Goal: Task Accomplishment & Management: Complete application form

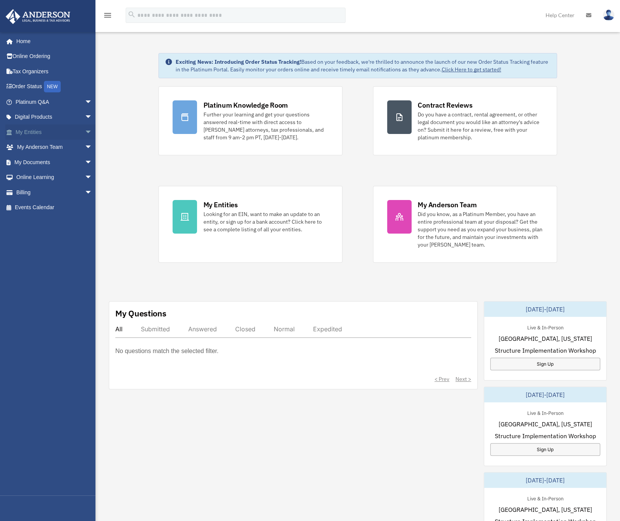
click at [36, 132] on link "My Entities arrow_drop_down" at bounding box center [54, 131] width 98 height 15
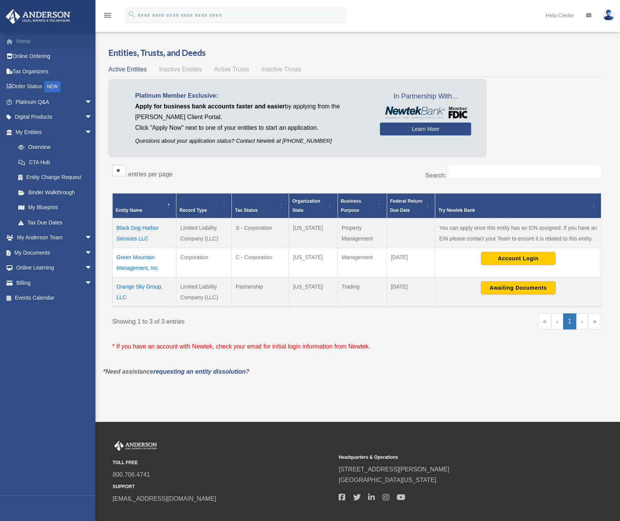
click at [27, 41] on link "Home" at bounding box center [54, 41] width 98 height 15
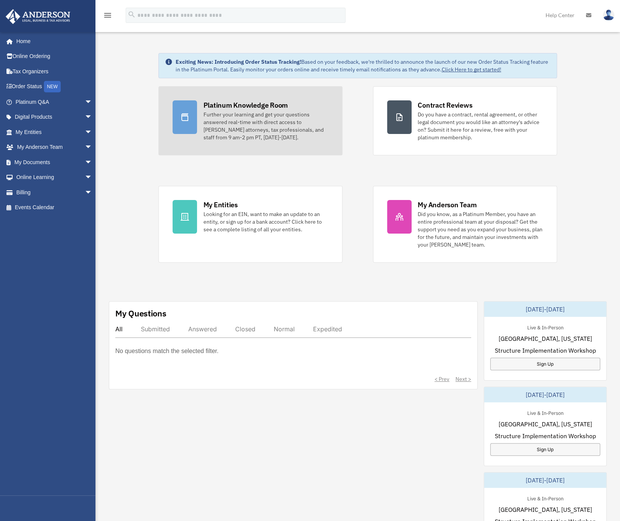
click at [222, 103] on div "Platinum Knowledge Room" at bounding box center [245, 105] width 85 height 10
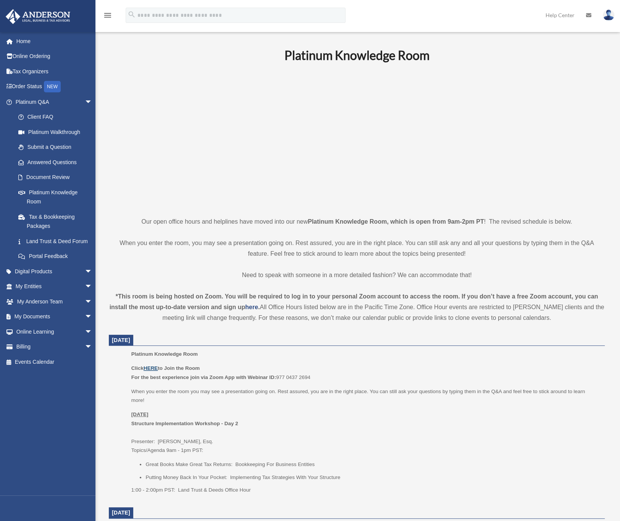
click at [152, 368] on u "HERE" at bounding box center [151, 368] width 14 height 6
click at [32, 308] on link "My Anderson Team arrow_drop_down" at bounding box center [54, 301] width 98 height 15
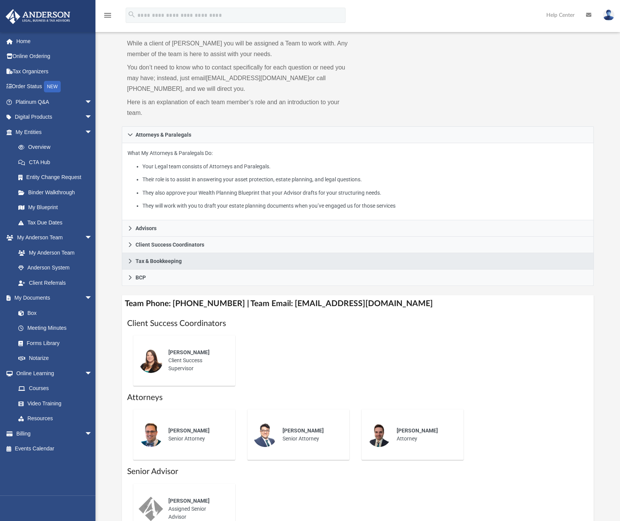
scroll to position [114, 0]
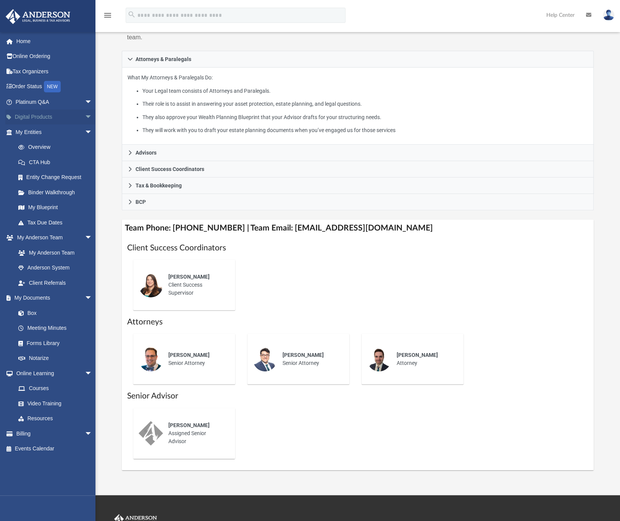
click at [39, 115] on link "Digital Products arrow_drop_down" at bounding box center [54, 117] width 98 height 15
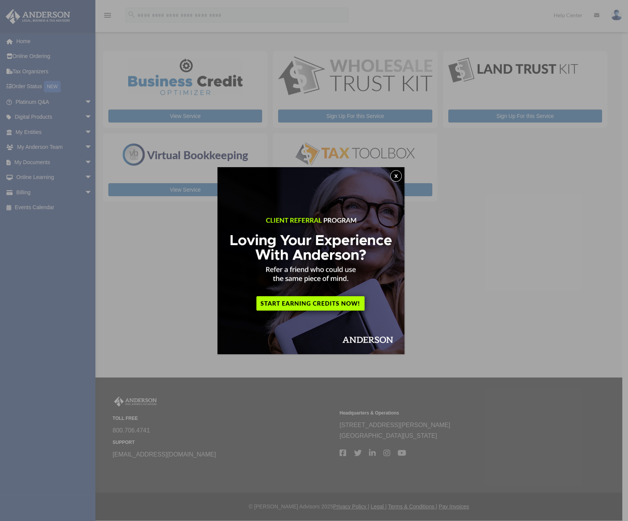
click at [397, 174] on button "x" at bounding box center [396, 175] width 11 height 11
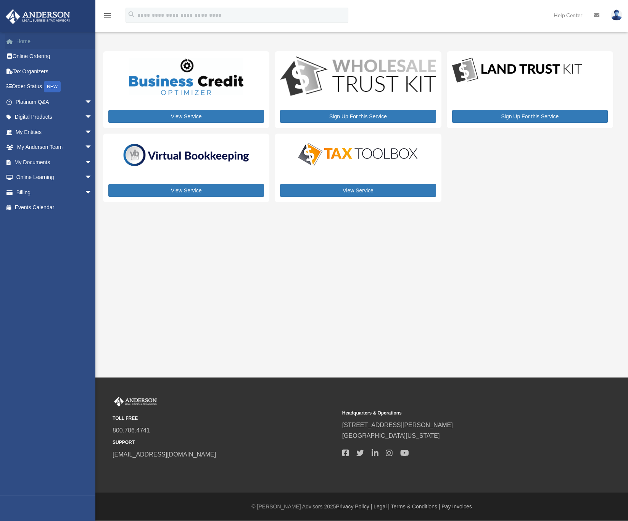
click at [23, 42] on link "Home" at bounding box center [54, 41] width 98 height 15
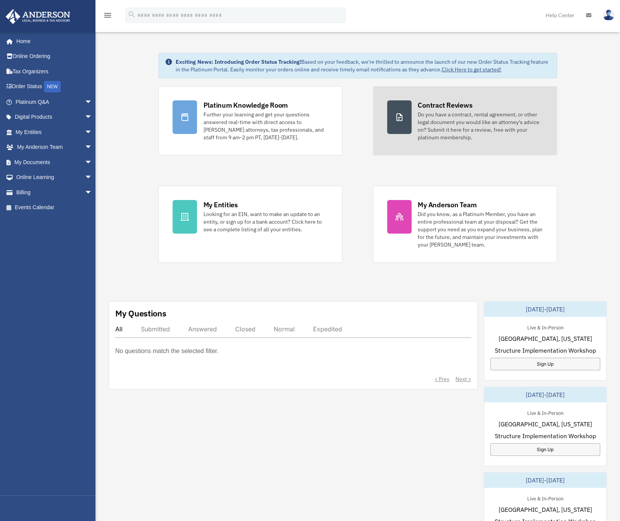
click at [441, 110] on div "Contract Reviews Do you have a contract, rental agreement, or other legal docum…" at bounding box center [480, 120] width 125 height 41
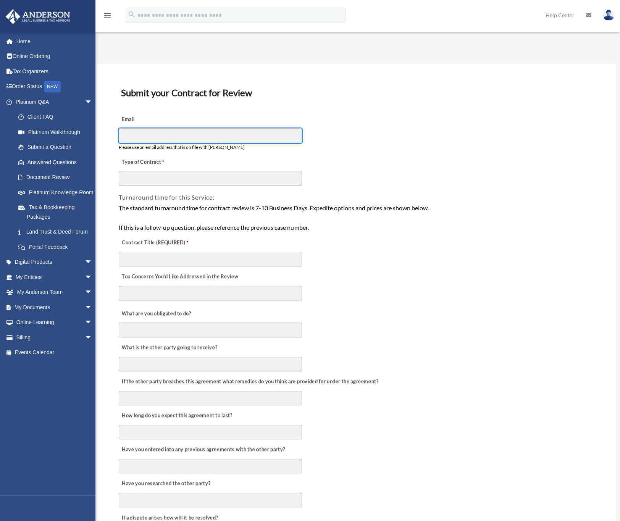
click at [155, 137] on input "Email" at bounding box center [210, 135] width 183 height 15
type input "**********"
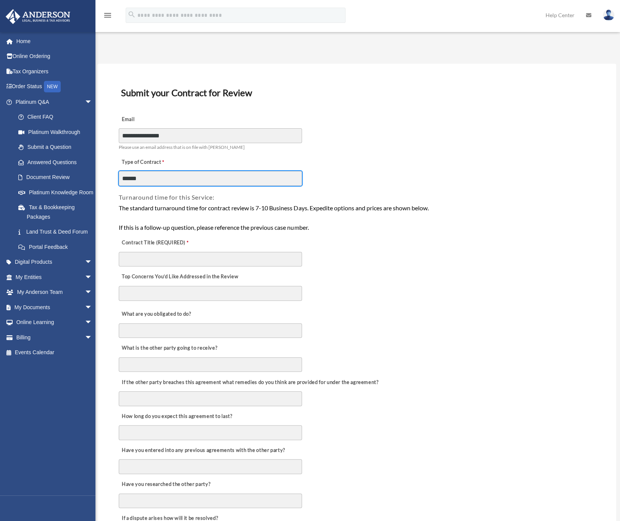
click at [151, 179] on input "******" at bounding box center [210, 178] width 183 height 15
type input "**********"
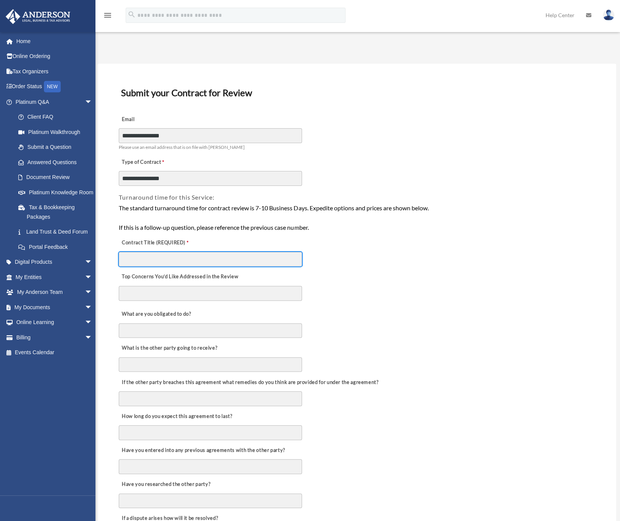
click at [168, 257] on input "Contract Title (REQUIRED)" at bounding box center [210, 259] width 183 height 15
click at [235, 255] on input "Contract Title (REQUIRED)" at bounding box center [210, 259] width 183 height 15
click at [182, 293] on textarea "Top Concerns You’d Like Addressed in the Review" at bounding box center [210, 293] width 183 height 15
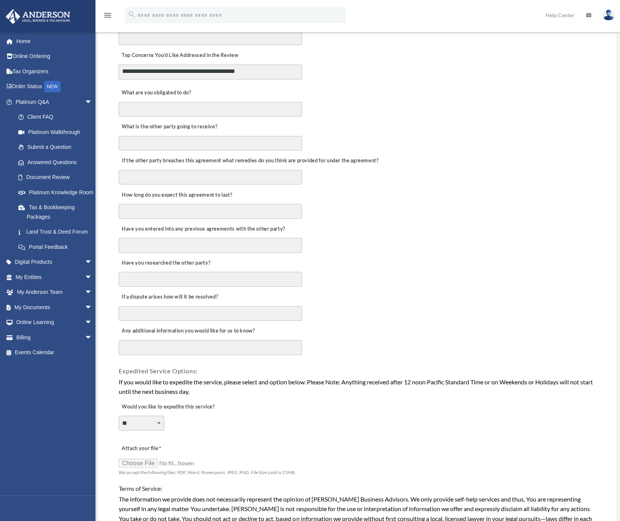
scroll to position [229, 0]
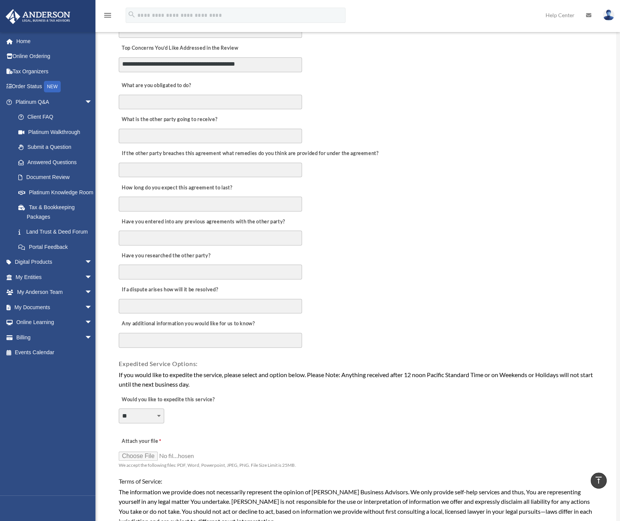
type textarea "**********"
click at [136, 450] on input "Attach your file" at bounding box center [157, 455] width 76 height 11
type input "**********"
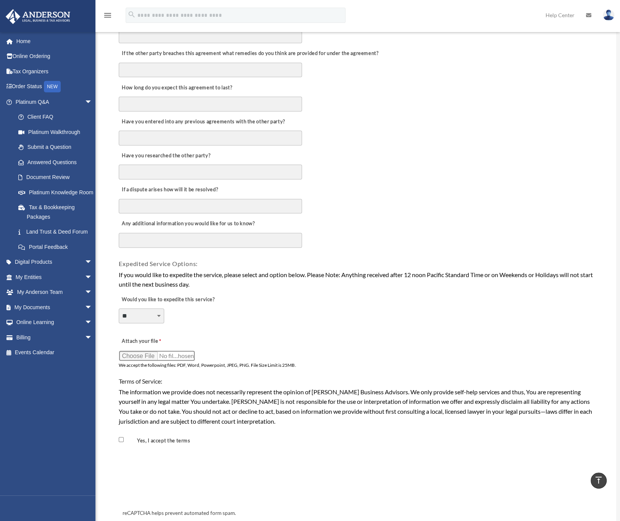
scroll to position [401, 0]
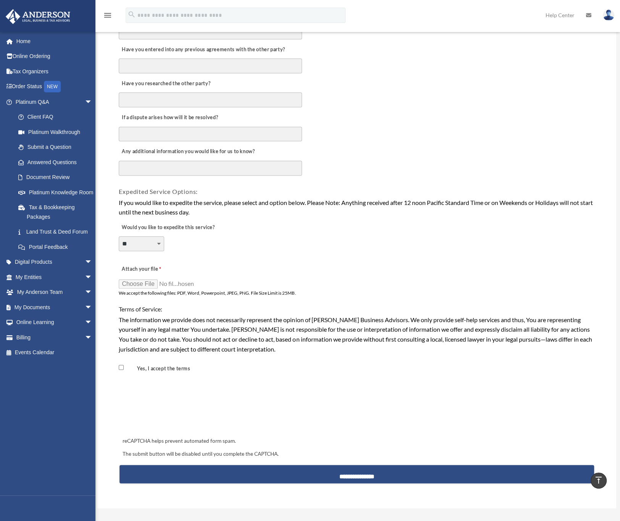
click at [124, 362] on span "Yes, I accept the terms" at bounding box center [158, 368] width 79 height 13
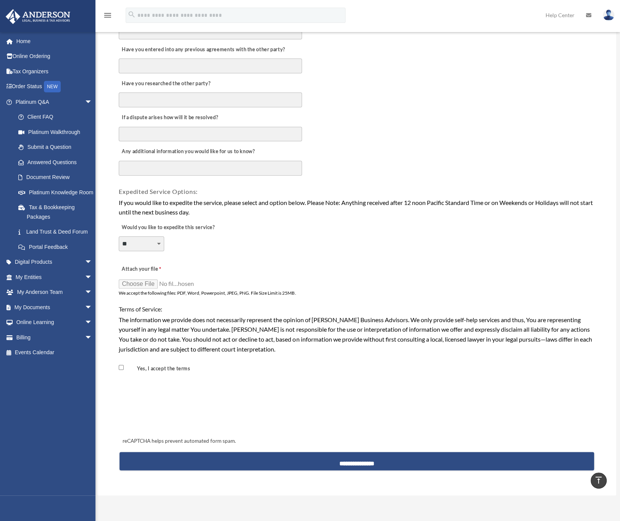
click at [599, 477] on icon "vertical_align_top" at bounding box center [598, 480] width 9 height 9
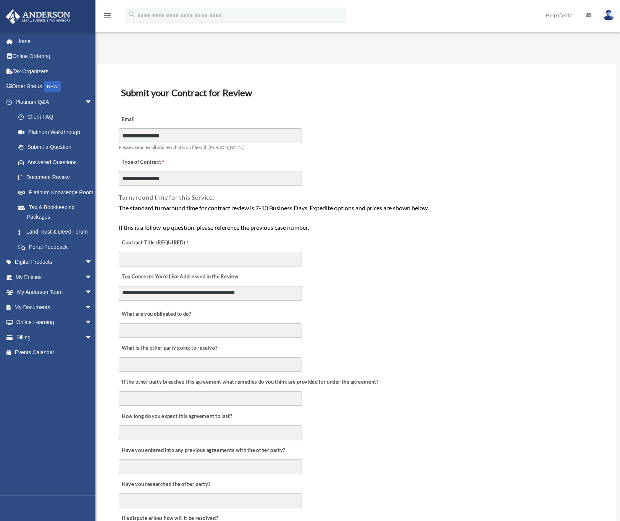
scroll to position [24, 0]
click at [233, 291] on textarea "**********" at bounding box center [210, 293] width 183 height 15
click at [231, 293] on textarea "**********" at bounding box center [210, 293] width 183 height 15
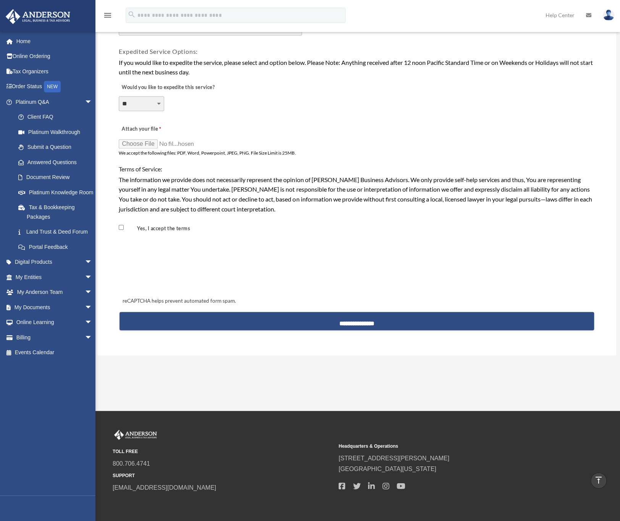
click at [450, 269] on div at bounding box center [356, 267] width 473 height 30
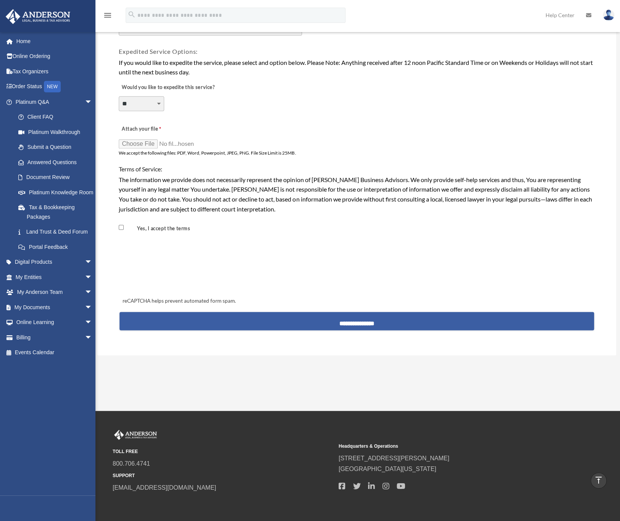
click at [346, 315] on input "**********" at bounding box center [356, 321] width 474 height 18
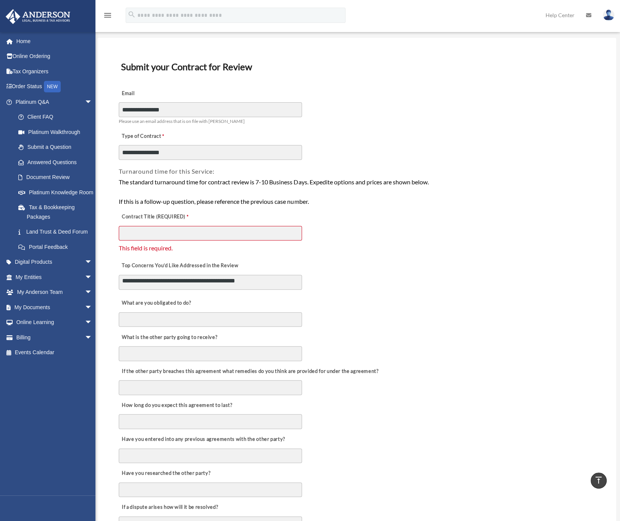
scroll to position [0, 0]
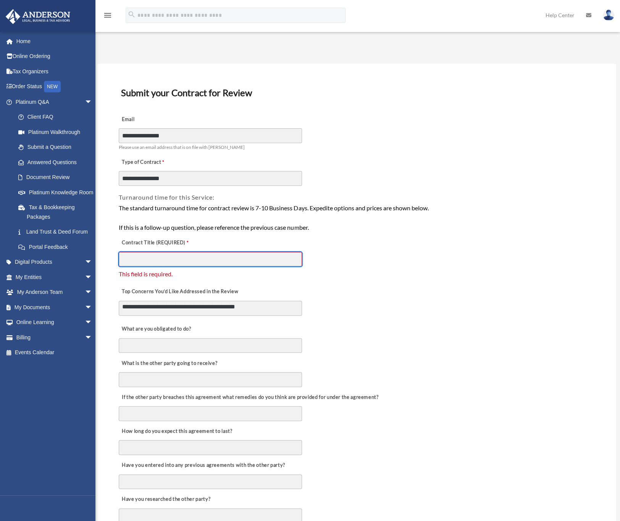
click at [180, 257] on input "Contract Title (REQUIRED)" at bounding box center [210, 259] width 183 height 15
click at [152, 253] on input "Contract Title (REQUIRED)" at bounding box center [210, 259] width 183 height 15
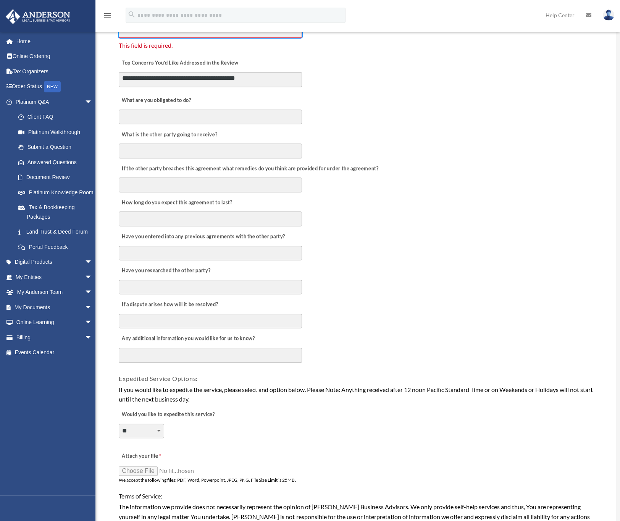
scroll to position [515, 0]
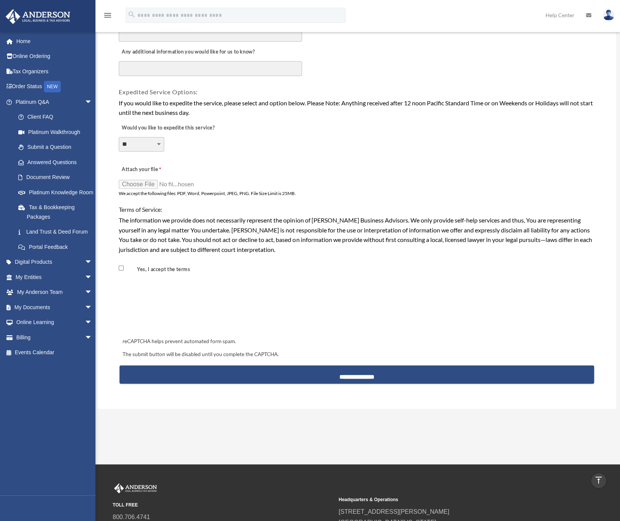
type input "**********"
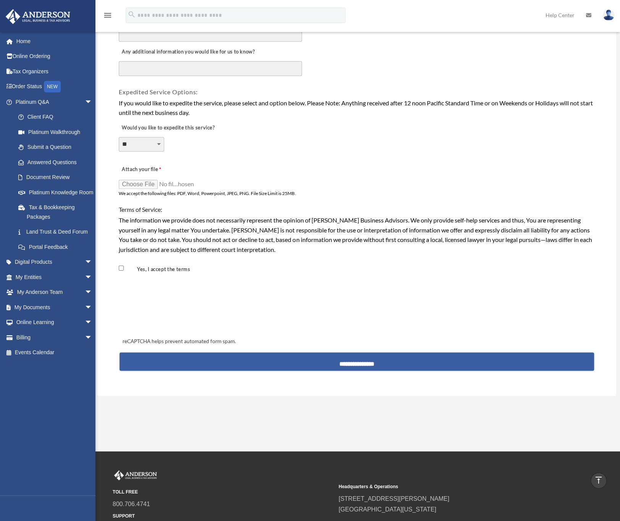
click at [413, 354] on input "**********" at bounding box center [356, 361] width 474 height 18
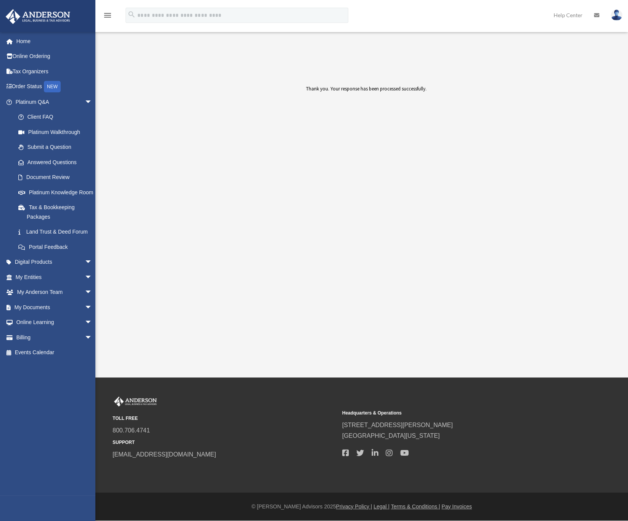
click at [404, 125] on div "Thank you. Your response has been processed successfully." at bounding box center [366, 113] width 284 height 57
click at [45, 174] on link "Document Review" at bounding box center [57, 177] width 93 height 15
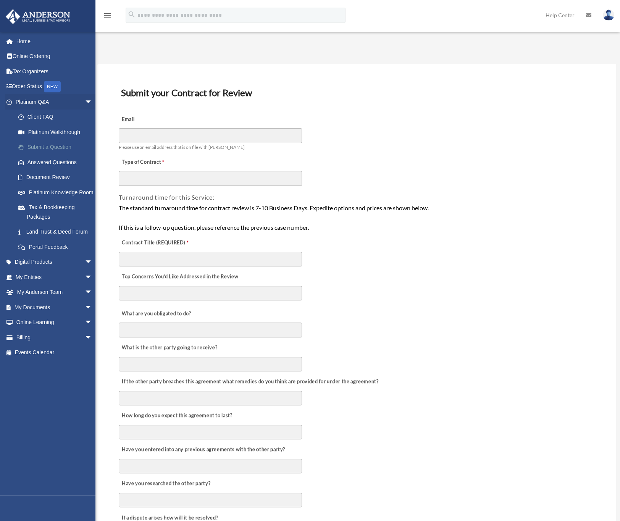
click at [44, 146] on link "Submit a Question" at bounding box center [57, 147] width 93 height 15
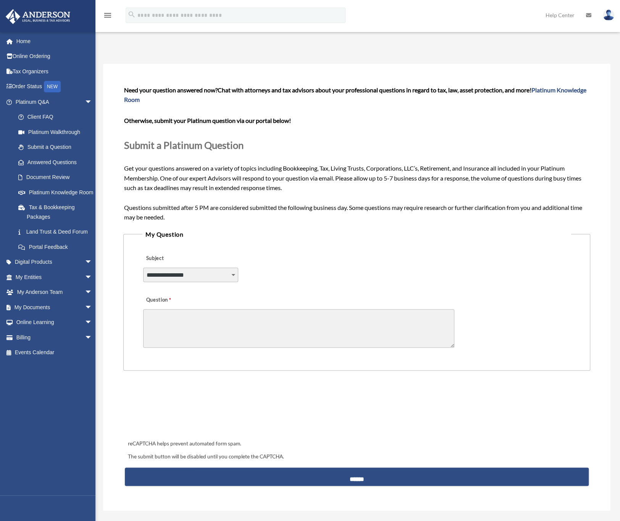
click at [230, 276] on select "**********" at bounding box center [190, 275] width 95 height 15
select select "******"
click at [143, 268] on select "**********" at bounding box center [190, 275] width 95 height 15
click at [37, 270] on link "Digital Products arrow_drop_down" at bounding box center [54, 262] width 98 height 15
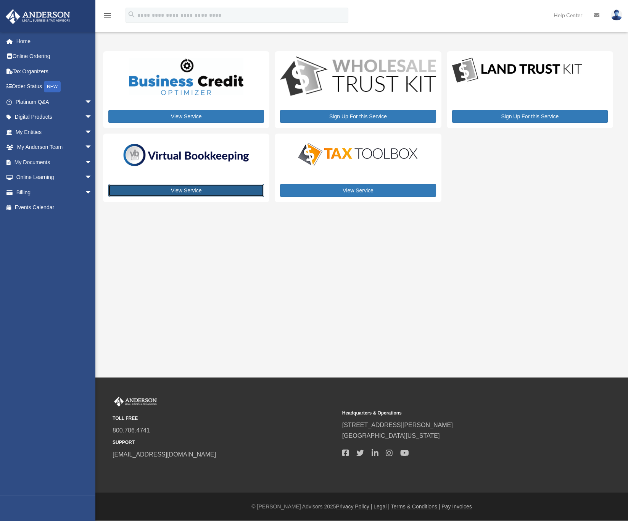
click at [187, 191] on link "View Service" at bounding box center [186, 190] width 156 height 13
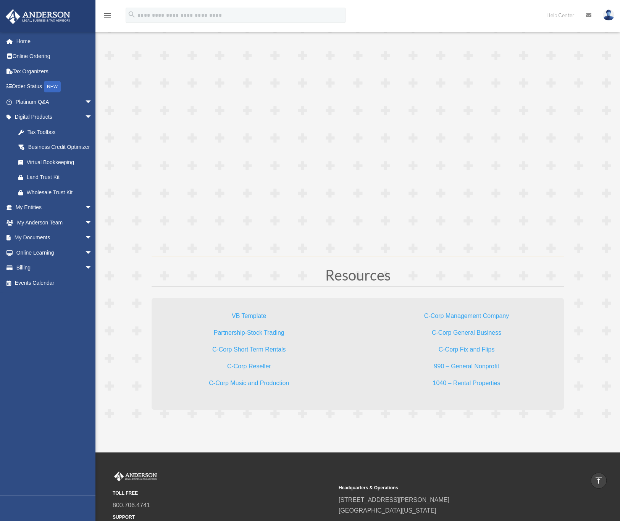
scroll to position [2129, 0]
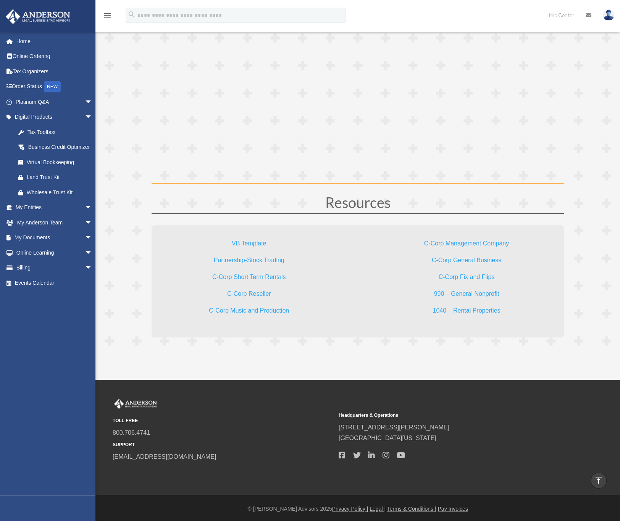
click at [253, 277] on link "C-Corp Short Term Rentals" at bounding box center [249, 279] width 74 height 10
click at [455, 240] on link "C-Corp Management Company" at bounding box center [466, 245] width 85 height 10
click at [259, 258] on link "Partnership-Stock Trading" at bounding box center [249, 262] width 71 height 10
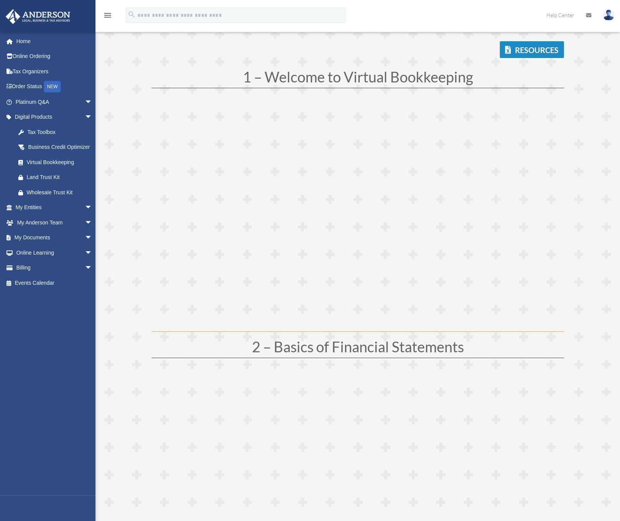
scroll to position [0, 0]
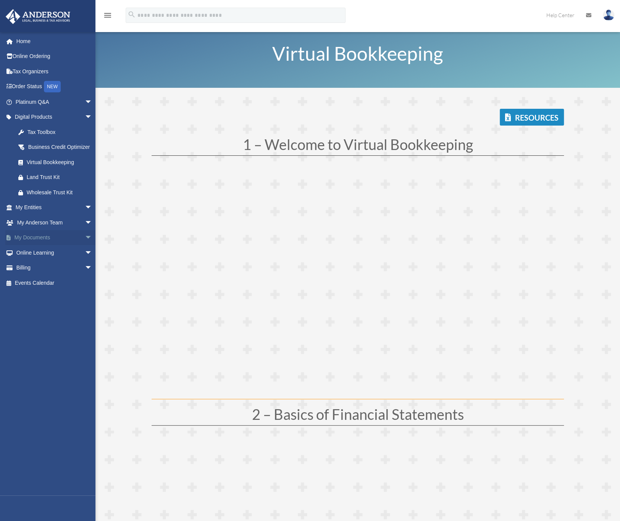
click at [85, 246] on span "arrow_drop_down" at bounding box center [92, 238] width 15 height 16
click at [43, 291] on link "Forms Library" at bounding box center [57, 282] width 93 height 15
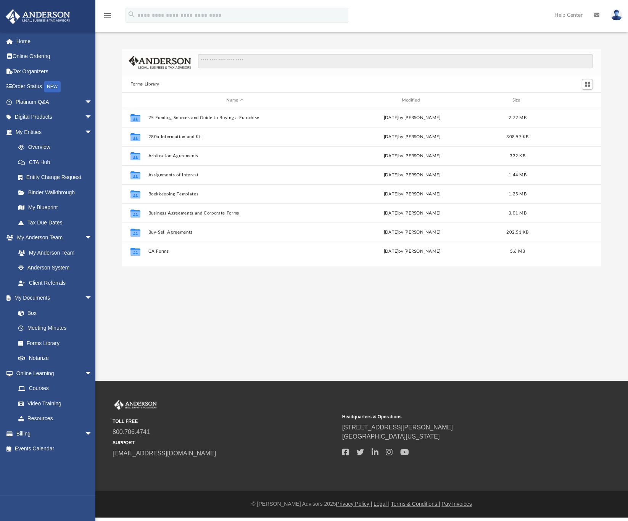
scroll to position [165, 471]
click at [233, 60] on input "Search files and folders" at bounding box center [396, 61] width 396 height 15
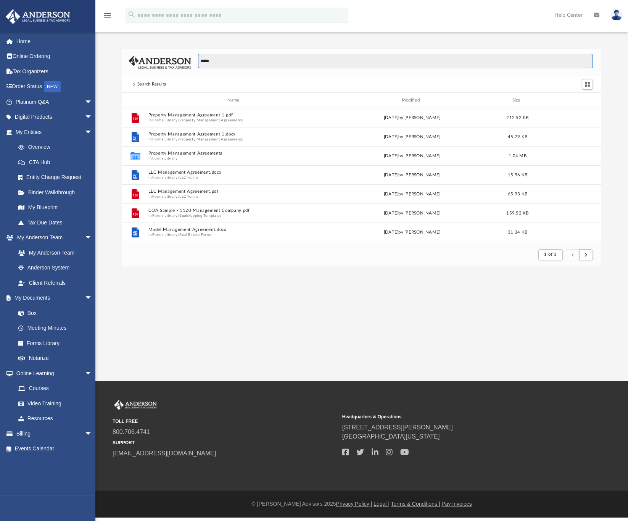
scroll to position [142, 471]
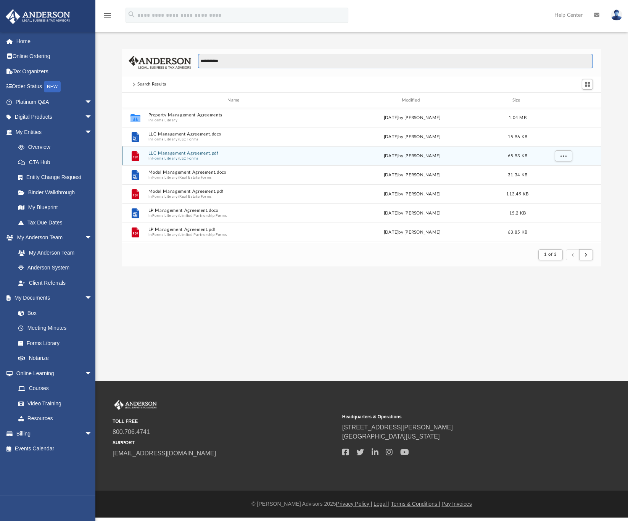
type input "**********"
click at [194, 153] on button "LLC Management Agreement.pdf" at bounding box center [235, 153] width 174 height 5
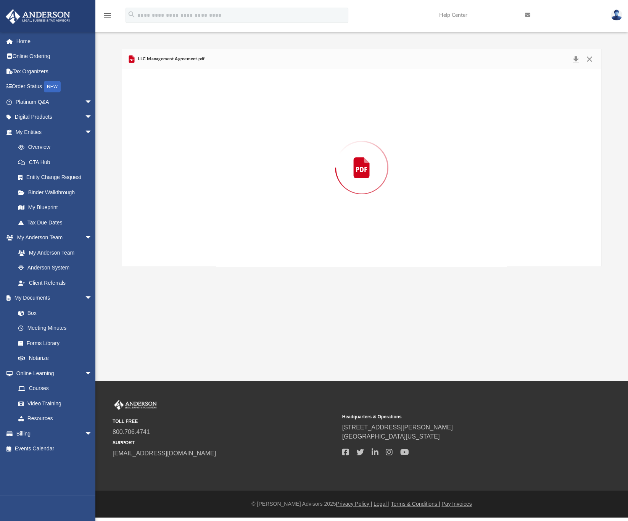
click at [194, 153] on div "Preview" at bounding box center [361, 167] width 479 height 197
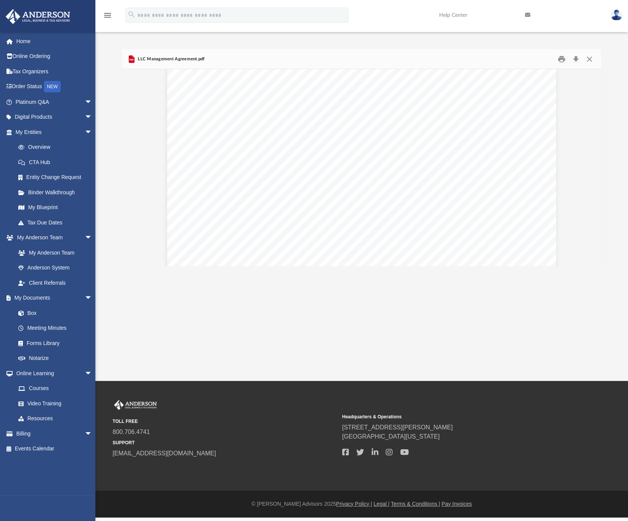
scroll to position [0, 0]
click at [396, 83] on div "Management Agreement of A Limited Liability Company __________________________,…" at bounding box center [361, 327] width 389 height 504
click at [592, 61] on button "Close" at bounding box center [590, 59] width 14 height 12
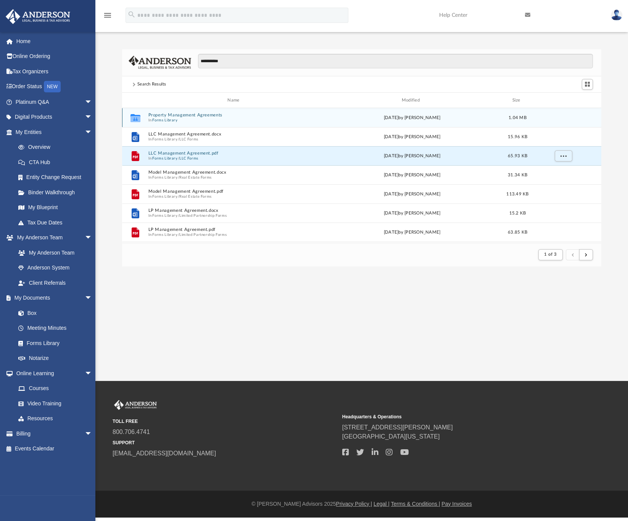
click at [172, 119] on button "Forms Library" at bounding box center [164, 120] width 25 height 5
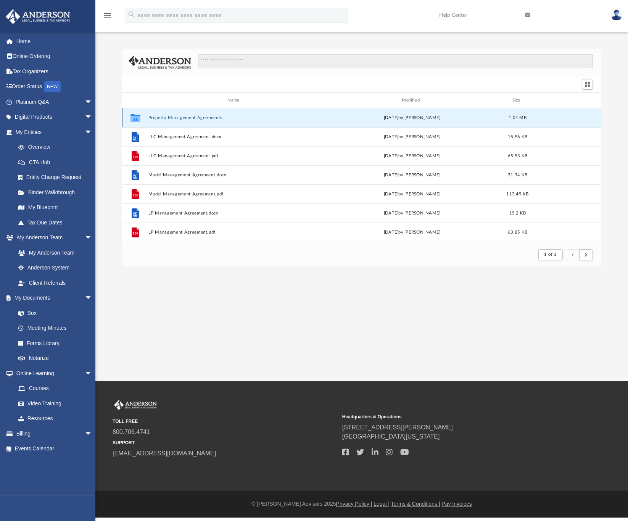
click at [172, 119] on button "Property Management Agreements" at bounding box center [235, 117] width 174 height 5
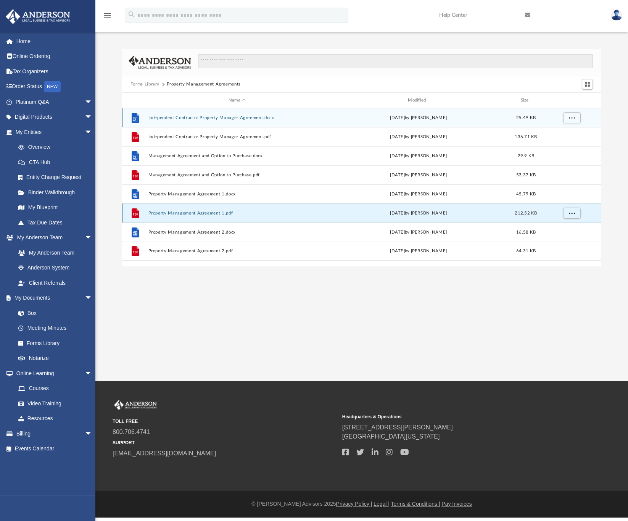
click at [182, 214] on button "Property Management Agreement 1.pdf" at bounding box center [237, 213] width 178 height 5
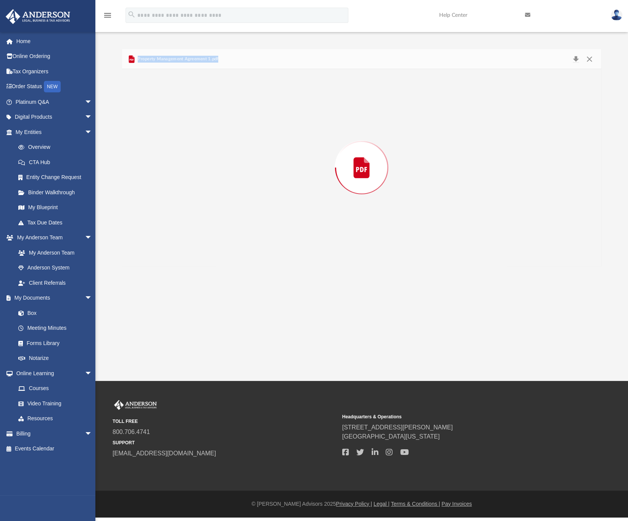
click at [182, 214] on div "Preview" at bounding box center [361, 167] width 479 height 197
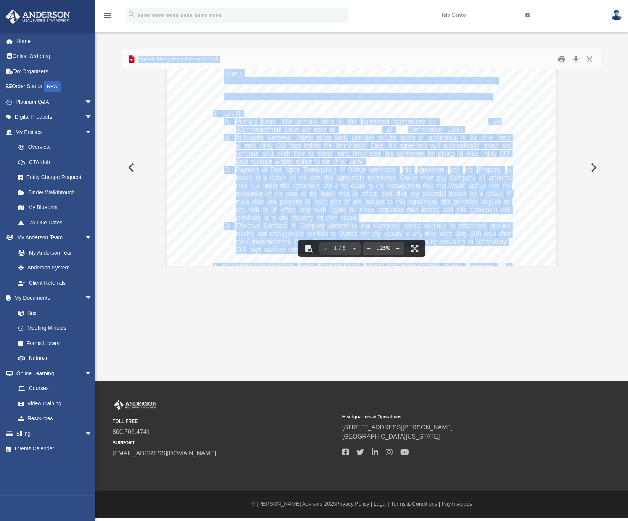
scroll to position [114, 0]
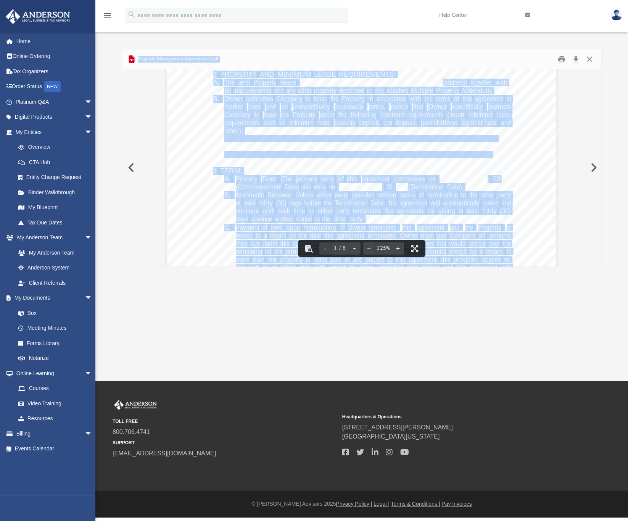
click at [179, 185] on div "Property Management Agreement Page 1 of 8 PROPERTY MANAGEMENT AGREEMENT 1. PART…" at bounding box center [361, 213] width 389 height 504
click at [370, 249] on button "File preview" at bounding box center [369, 248] width 12 height 17
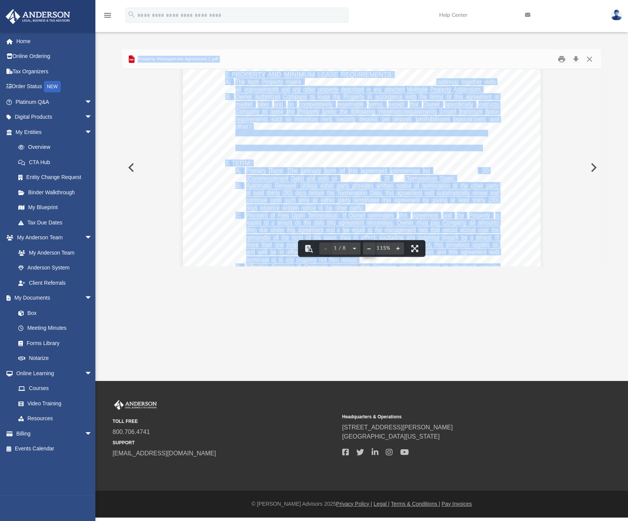
click at [370, 249] on button "File preview" at bounding box center [369, 248] width 12 height 17
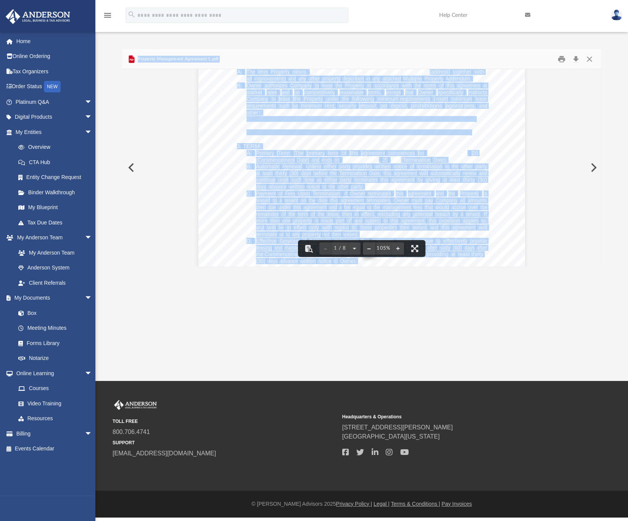
scroll to position [96, 0]
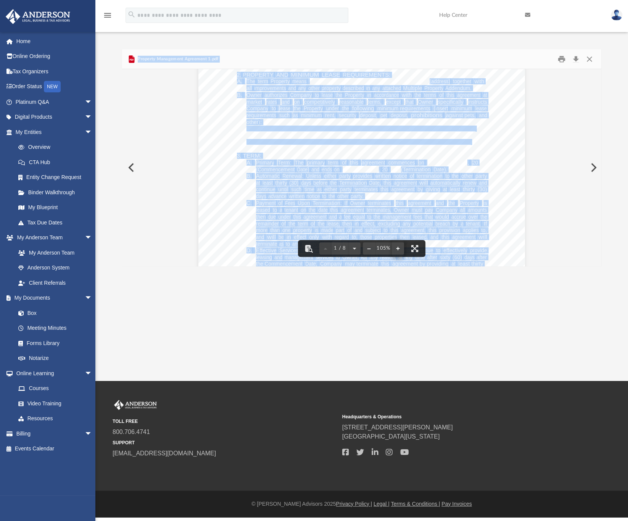
click at [396, 249] on button "File preview" at bounding box center [398, 248] width 12 height 17
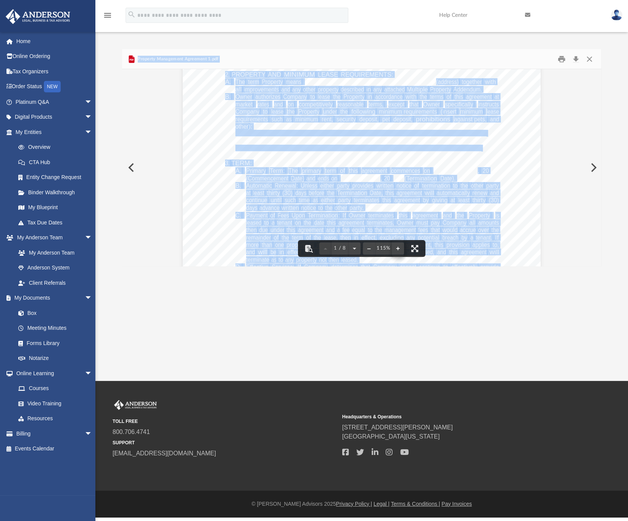
click at [396, 249] on button "File preview" at bounding box center [398, 248] width 12 height 17
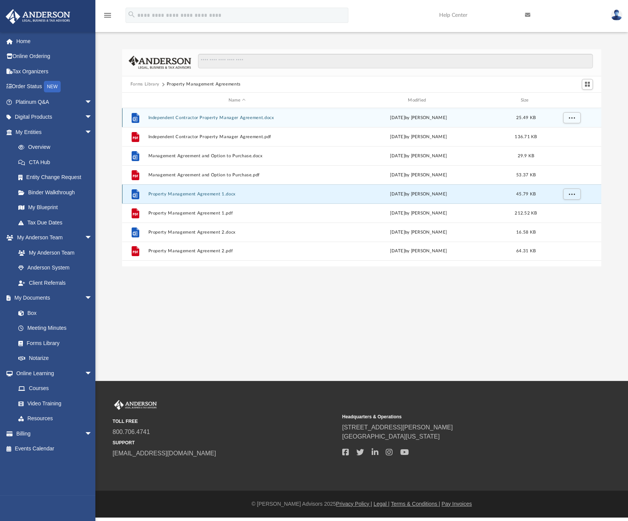
click at [209, 194] on button "Property Management Agreement 1.docx" at bounding box center [237, 194] width 178 height 5
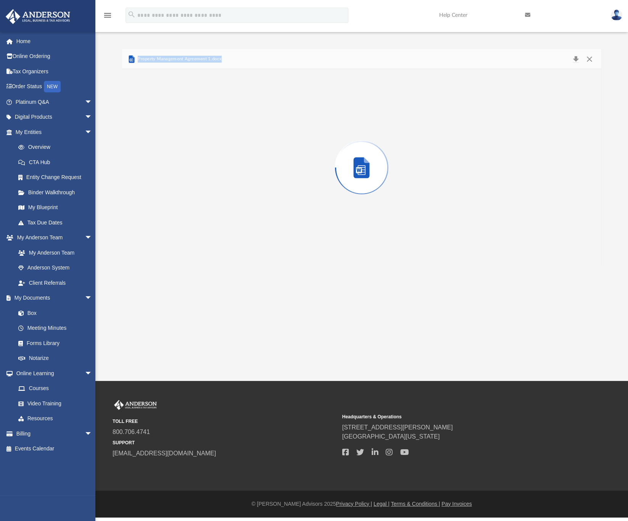
click at [209, 194] on div "Preview" at bounding box center [361, 167] width 479 height 197
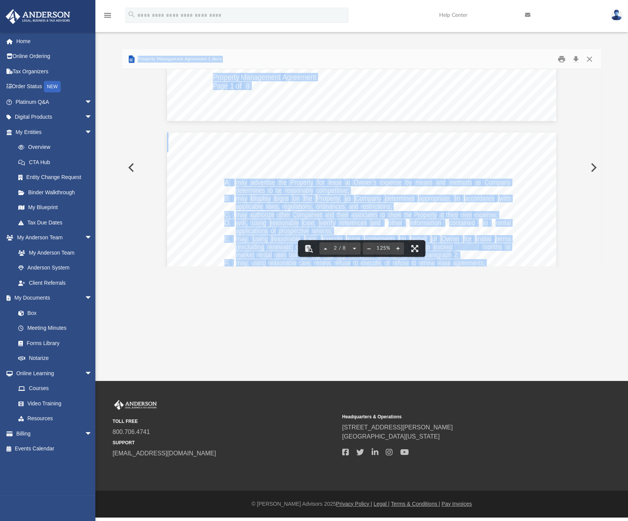
scroll to position [0, 0]
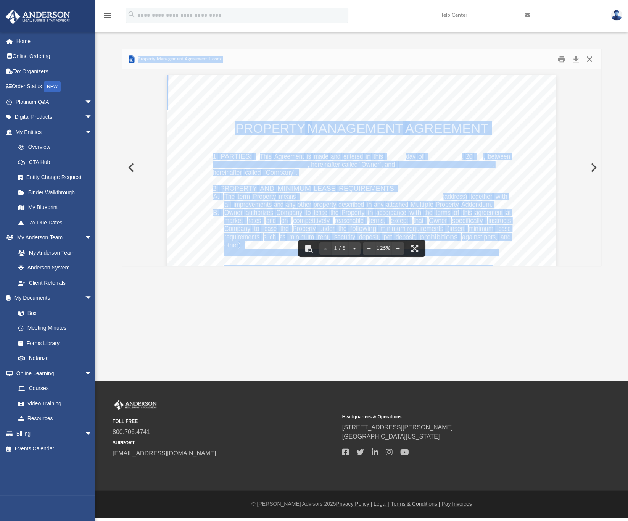
click at [589, 58] on button "Close" at bounding box center [590, 59] width 14 height 12
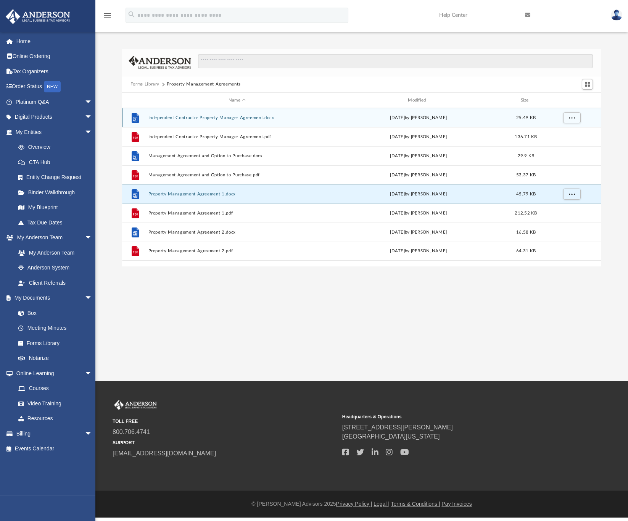
click at [111, 18] on icon "menu" at bounding box center [107, 15] width 9 height 9
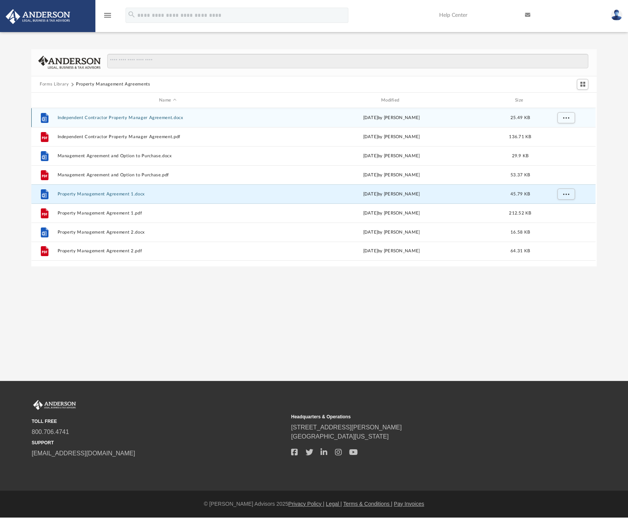
scroll to position [9, 8]
click at [111, 18] on icon "menu" at bounding box center [107, 15] width 9 height 9
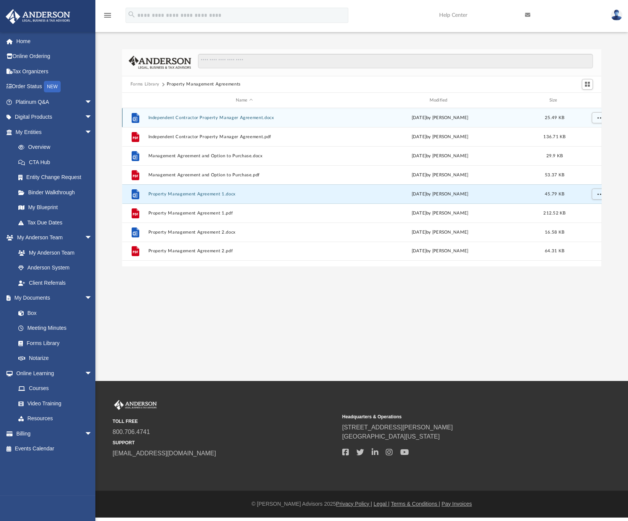
scroll to position [165, 471]
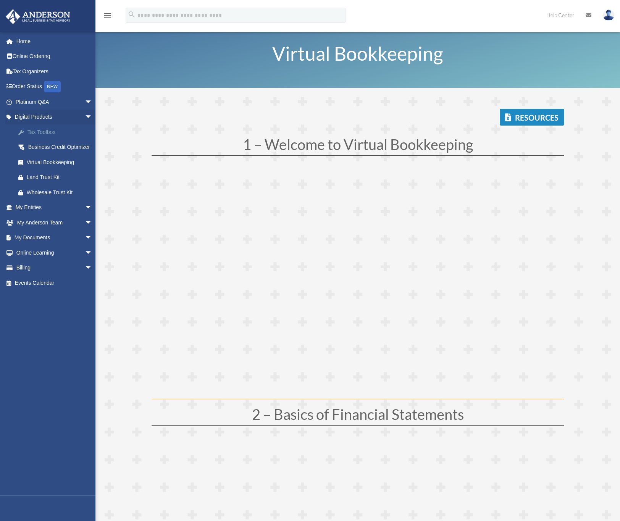
click at [40, 134] on div "Tax Toolbox" at bounding box center [61, 133] width 68 height 10
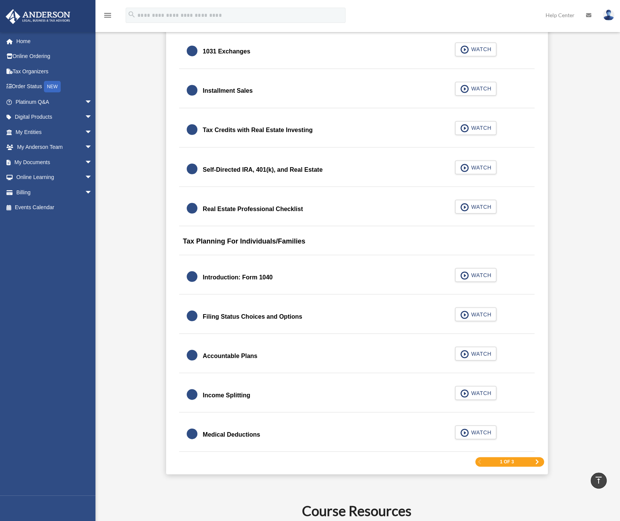
scroll to position [916, 0]
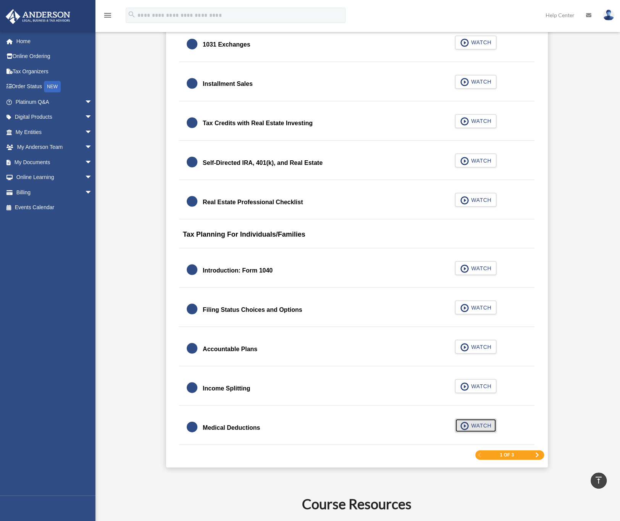
click at [468, 424] on span "button" at bounding box center [464, 425] width 9 height 8
